Goal: Find specific page/section: Find specific page/section

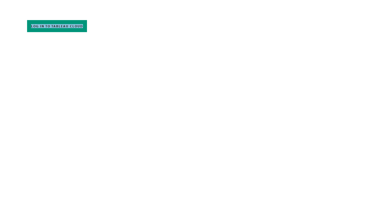
scroll to position [170, 0]
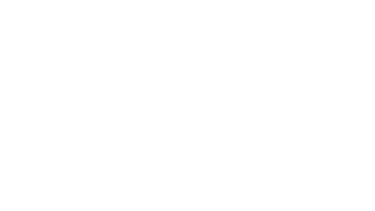
scroll to position [224, 0]
click at [78, 142] on div "In this section Enrollment Success Retention Completion Tableau Training employ…" at bounding box center [187, 173] width 321 height 719
click at [60, 151] on div "In this section Enrollment Success Retention Completion Tableau Training employ…" at bounding box center [187, 173] width 321 height 719
click at [339, 151] on div "employees / Delta Dashboard Delta Dashboard The Office of Institutional Researc…" at bounding box center [227, 180] width 241 height 705
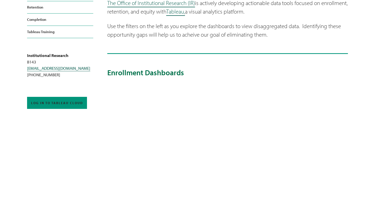
scroll to position [0, 0]
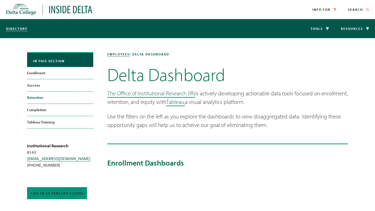
click at [34, 100] on link "Retention" at bounding box center [60, 97] width 66 height 12
